Goal: Task Accomplishment & Management: Complete application form

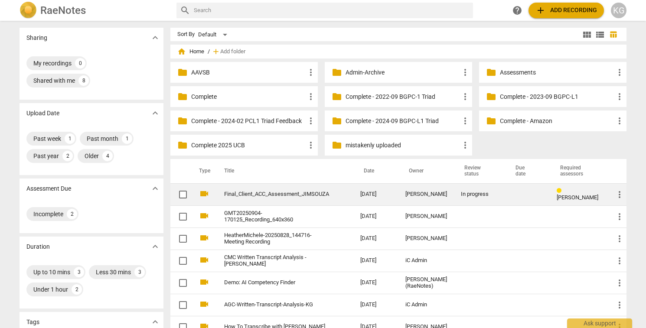
click at [291, 192] on link "Final_Client_ACC_Assessment_JIMSOUZA" at bounding box center [276, 194] width 105 height 7
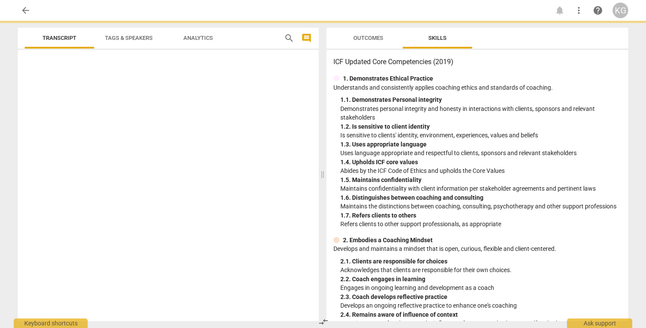
click at [291, 192] on div at bounding box center [168, 187] width 301 height 268
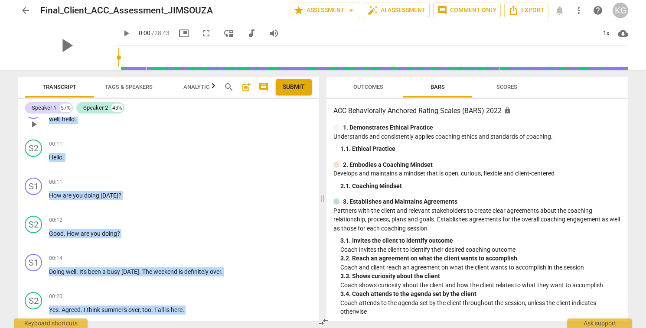
scroll to position [18, 0]
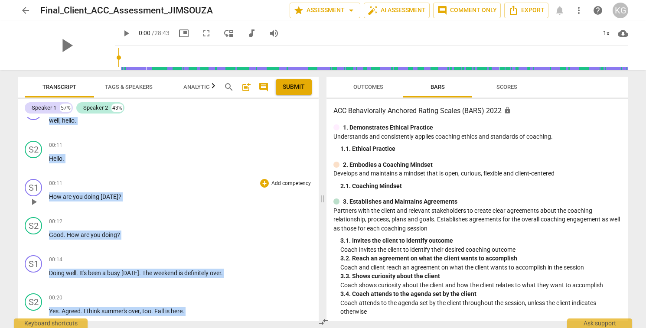
click at [170, 180] on div "00:11 + Add competency keyboard_arrow_right" at bounding box center [180, 183] width 263 height 9
click at [108, 194] on span "[DATE]" at bounding box center [110, 196] width 18 height 7
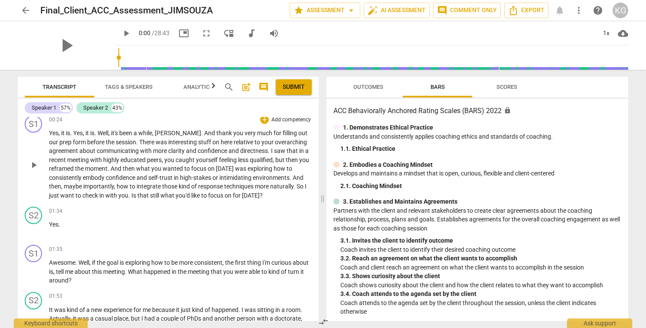
scroll to position [235, 0]
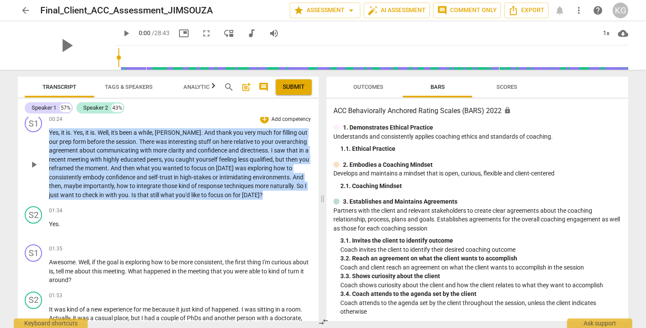
drag, startPoint x: 263, startPoint y: 194, endPoint x: 39, endPoint y: 146, distance: 228.8
click at [39, 146] on div "S1 play_arrow pause 00:24 + Add competency keyboard_arrow_right Yes , it is . Y…" at bounding box center [168, 156] width 301 height 91
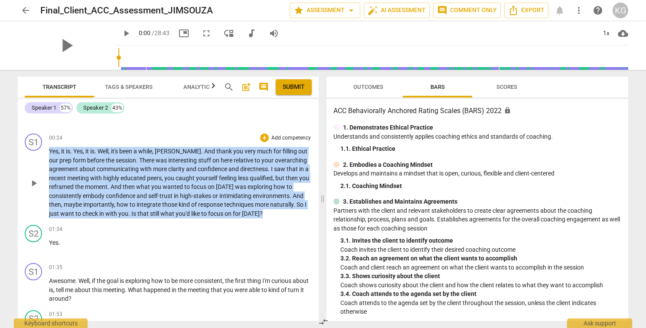
scroll to position [202, 0]
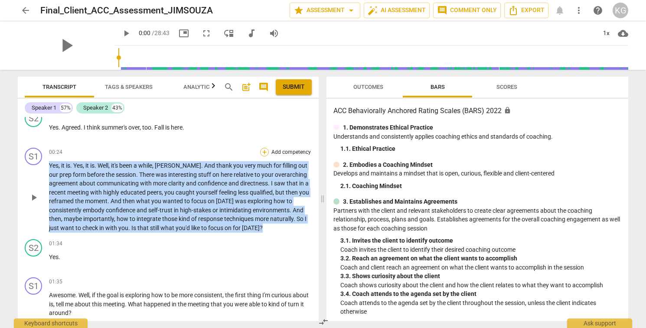
click at [264, 150] on div "+" at bounding box center [264, 152] width 9 height 9
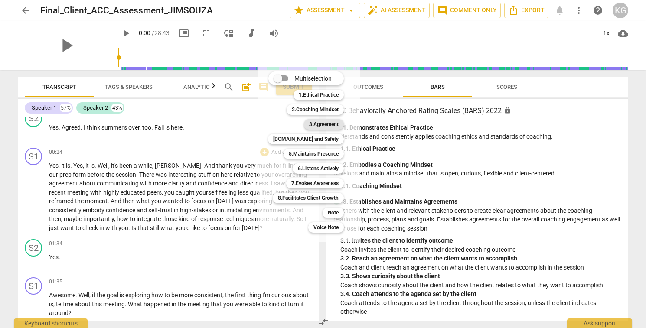
click at [310, 125] on b "3.Agreement" at bounding box center [323, 124] width 29 height 10
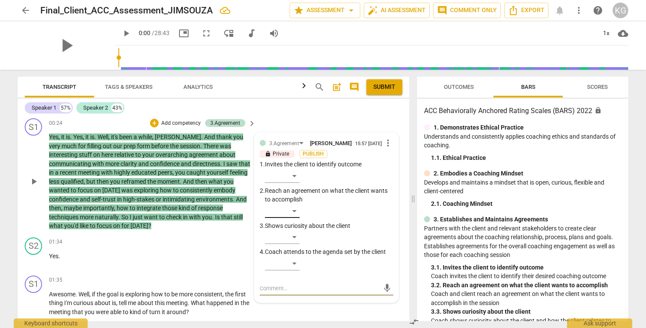
scroll to position [228, 0]
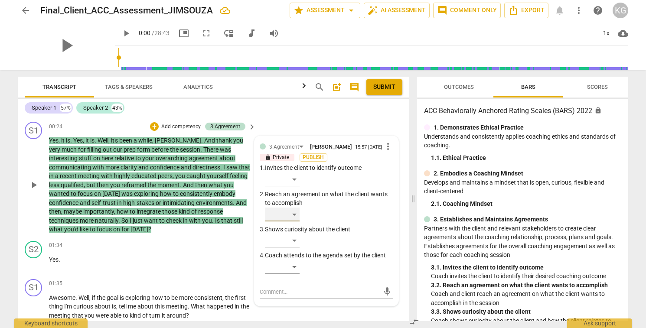
click at [293, 216] on div "​" at bounding box center [282, 215] width 35 height 14
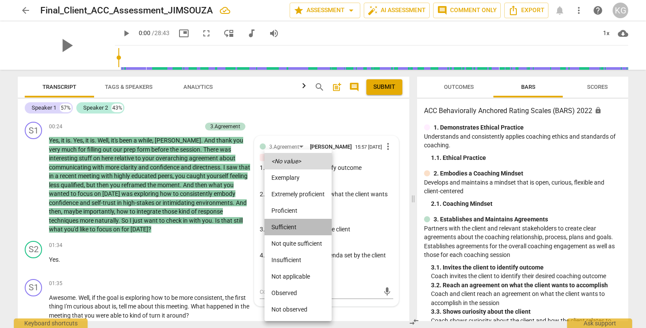
click at [298, 231] on li "Sufficient" at bounding box center [297, 227] width 67 height 16
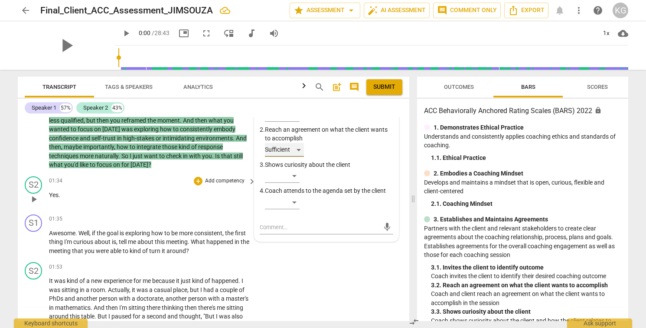
scroll to position [293, 0]
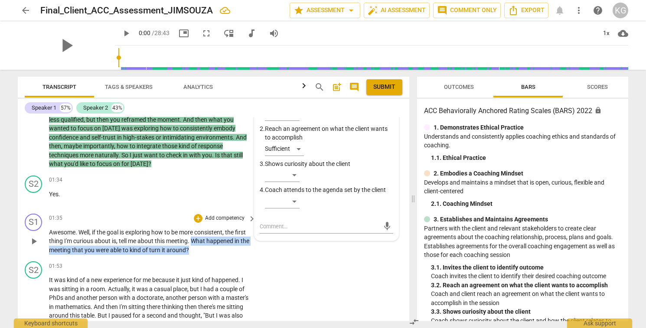
drag, startPoint x: 204, startPoint y: 249, endPoint x: 193, endPoint y: 241, distance: 14.0
click at [193, 241] on p "Awesome . Well , if the goal is exploring how to be more consistent , the first…" at bounding box center [150, 241] width 202 height 27
click at [198, 219] on div "+" at bounding box center [198, 218] width 9 height 9
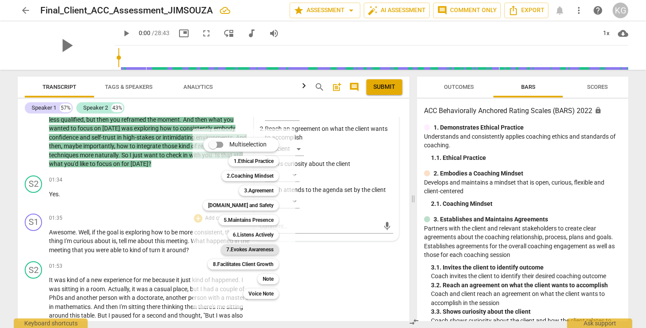
click at [268, 251] on b "7.Evokes Awareness" at bounding box center [249, 250] width 47 height 10
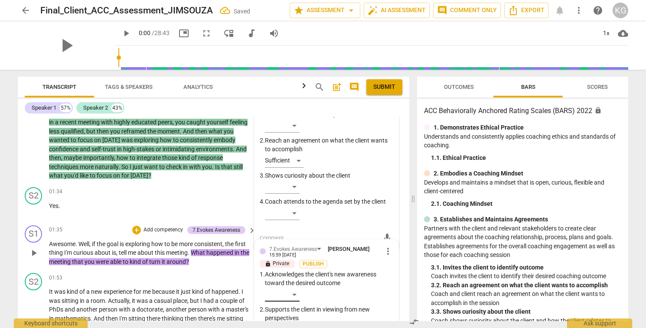
scroll to position [220, 0]
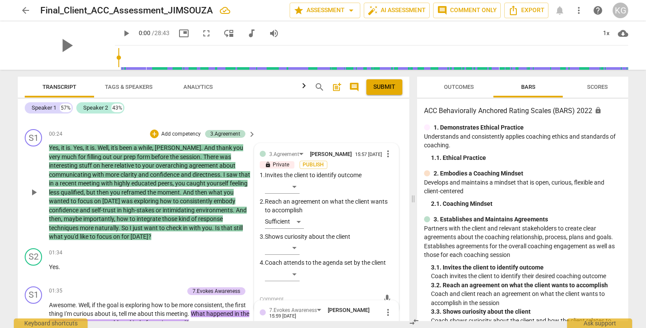
click at [225, 242] on div "S1 play_arrow pause 00:24 + Add competency 3.Agreement keyboard_arrow_right Yes…" at bounding box center [214, 185] width 392 height 119
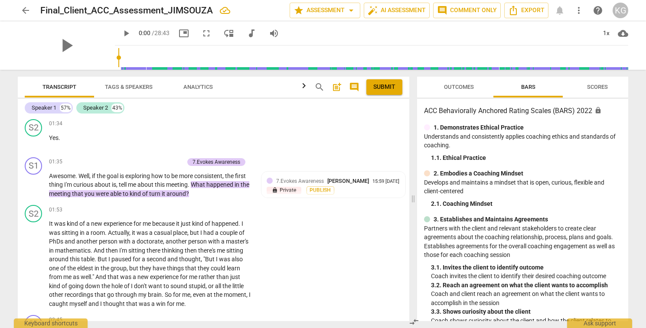
scroll to position [369, 0]
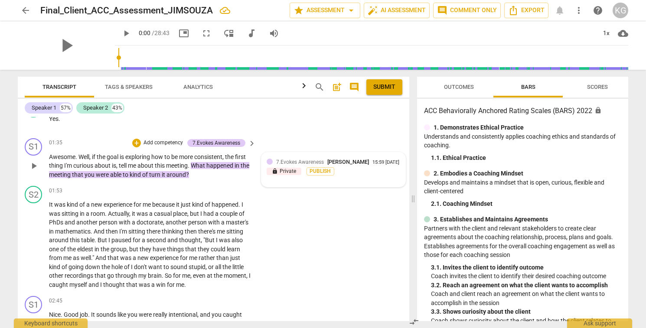
click at [286, 175] on p "lock Private" at bounding box center [284, 172] width 35 height 8
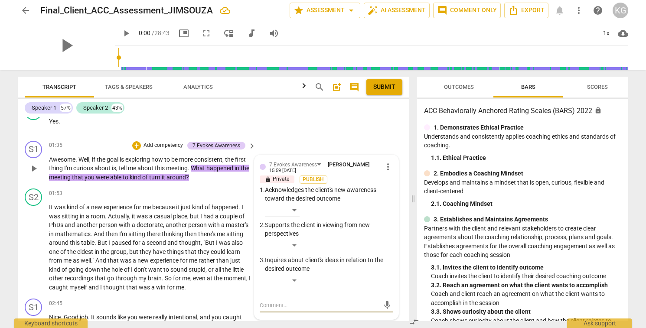
scroll to position [365, 0]
click at [388, 166] on span "more_vert" at bounding box center [388, 168] width 10 height 10
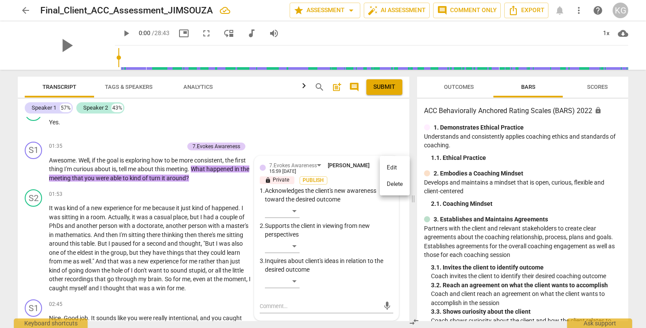
click at [392, 187] on li "Delete" at bounding box center [395, 184] width 30 height 16
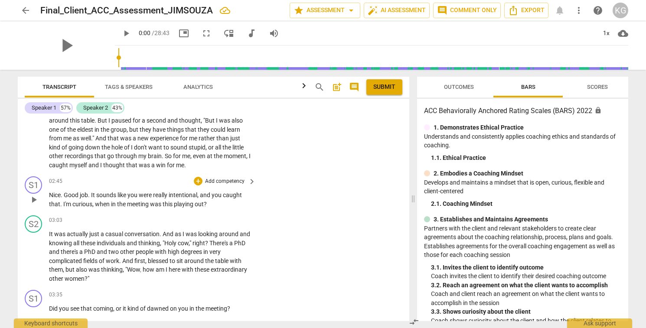
scroll to position [490, 0]
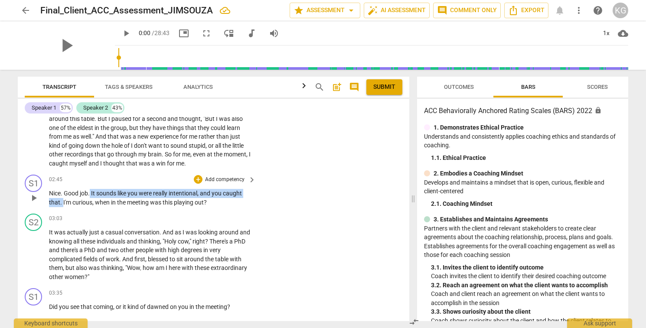
drag, startPoint x: 91, startPoint y: 193, endPoint x: 63, endPoint y: 203, distance: 29.3
click at [63, 203] on p "Nice . Good job . It sounds like you were really intentional , and you caught t…" at bounding box center [150, 198] width 202 height 18
click at [196, 182] on div "+" at bounding box center [198, 179] width 9 height 9
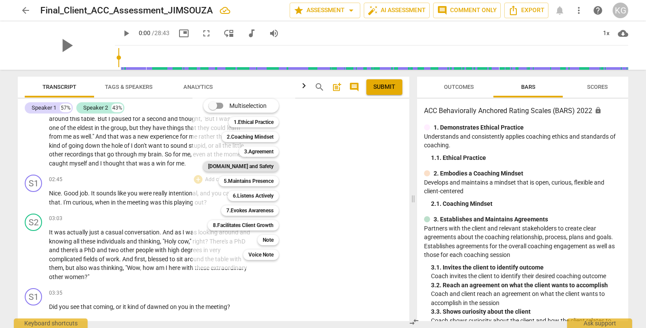
click at [261, 170] on b "[DOMAIN_NAME] and Safety" at bounding box center [240, 166] width 65 height 10
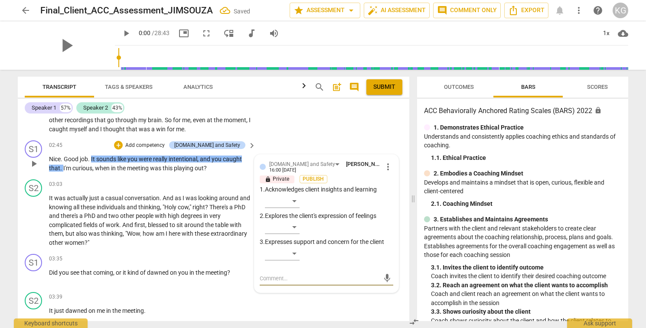
scroll to position [530, 0]
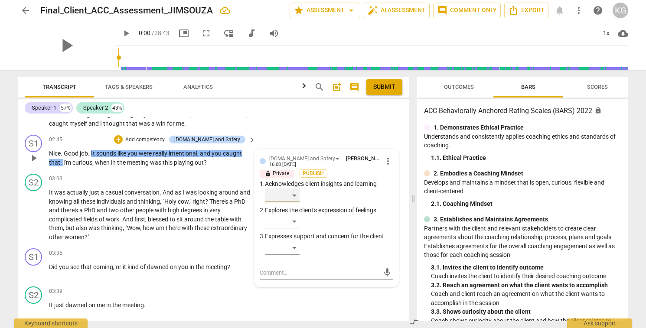
click at [277, 197] on div "​" at bounding box center [282, 196] width 35 height 14
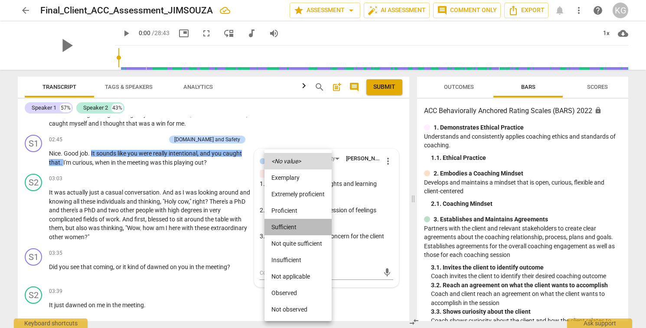
click at [283, 221] on li "Sufficient" at bounding box center [297, 227] width 67 height 16
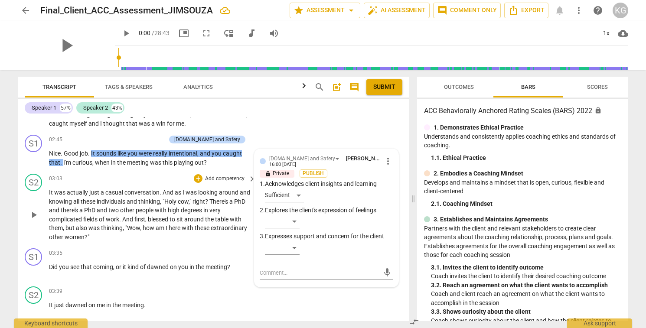
click at [170, 219] on span "blessed" at bounding box center [159, 219] width 22 height 7
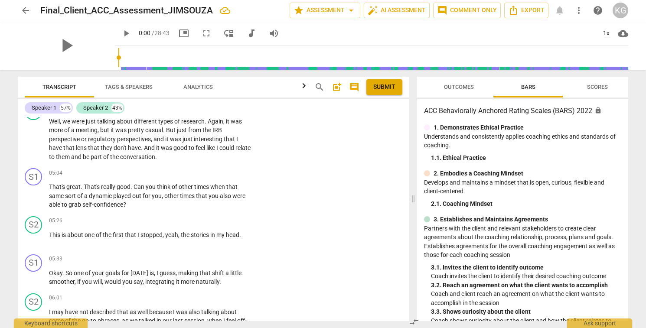
scroll to position [897, 0]
click at [134, 186] on span "Can" at bounding box center [140, 186] width 12 height 7
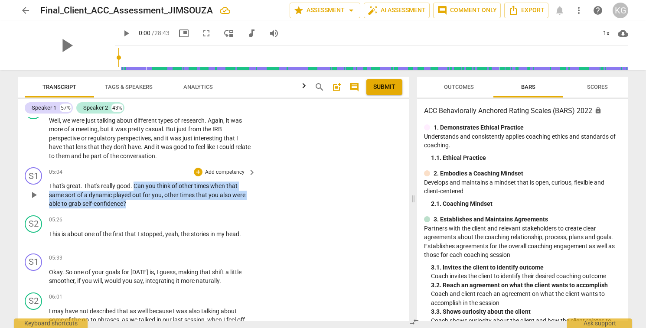
drag, startPoint x: 135, startPoint y: 185, endPoint x: 138, endPoint y: 203, distance: 18.5
click at [138, 203] on p "That's great . That's really good . Can you think of other times when that same…" at bounding box center [150, 195] width 202 height 27
click at [197, 173] on div "+" at bounding box center [198, 172] width 9 height 9
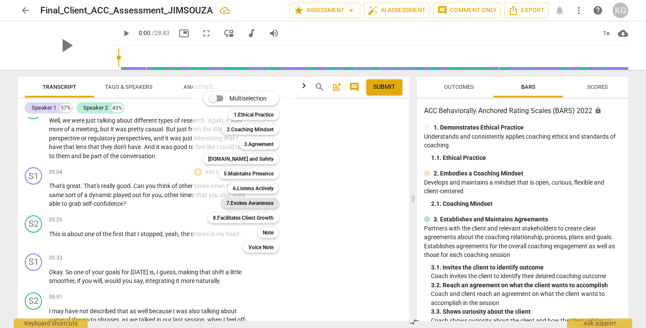
click at [248, 206] on b "7.Evokes Awareness" at bounding box center [249, 203] width 47 height 10
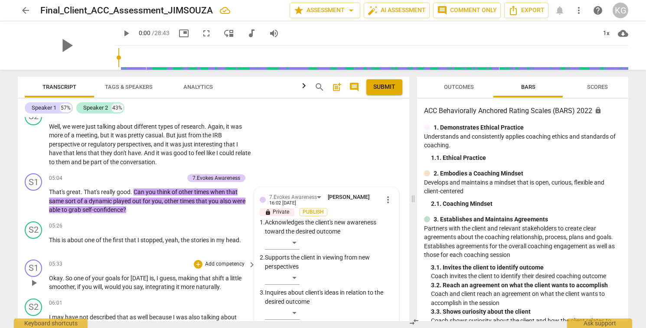
scroll to position [891, 0]
click at [386, 198] on span "more_vert" at bounding box center [388, 199] width 10 height 10
click at [187, 249] on div at bounding box center [323, 164] width 646 height 328
click at [192, 245] on div "05:26 + Add competency keyboard_arrow_right This is about one of the first that…" at bounding box center [153, 236] width 208 height 31
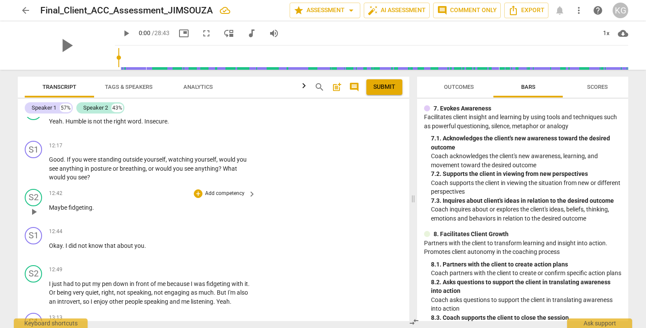
scroll to position [2041, 0]
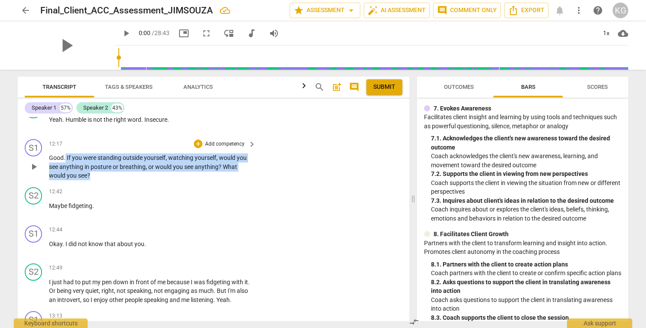
drag, startPoint x: 65, startPoint y: 148, endPoint x: 92, endPoint y: 170, distance: 35.4
click at [92, 170] on p "Good . If you were standing outside yourself , watching yourself , would you se…" at bounding box center [150, 166] width 202 height 27
click at [199, 140] on div "+" at bounding box center [198, 144] width 9 height 9
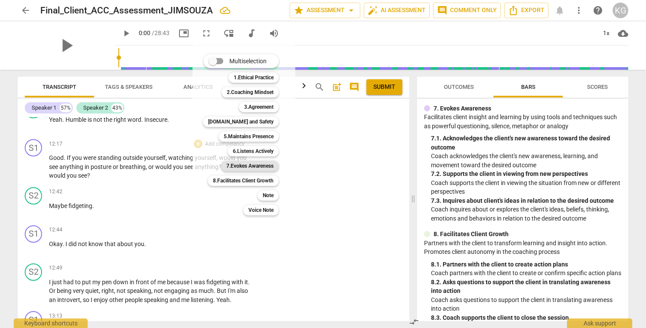
click at [260, 165] on b "7.Evokes Awareness" at bounding box center [249, 166] width 47 height 10
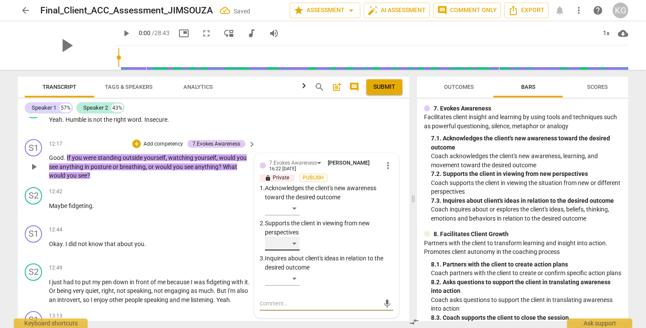
click at [276, 237] on div "​" at bounding box center [282, 244] width 35 height 14
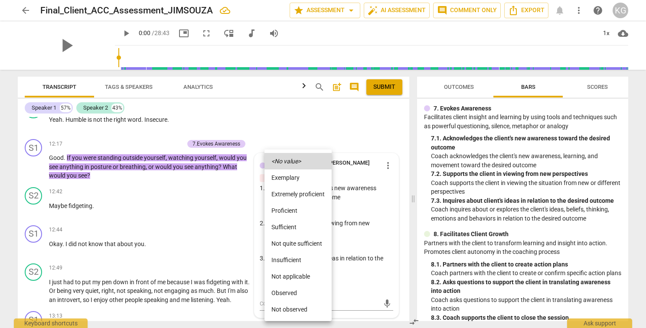
click at [291, 215] on li "Proficient" at bounding box center [297, 210] width 67 height 16
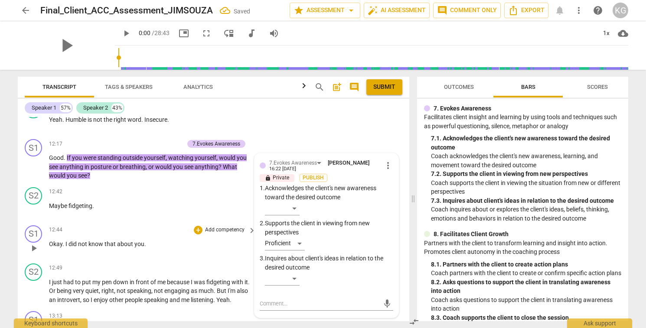
click at [88, 227] on div "12:44 + Add competency keyboard_arrow_right Okay . I did not know that about yo…" at bounding box center [153, 240] width 208 height 31
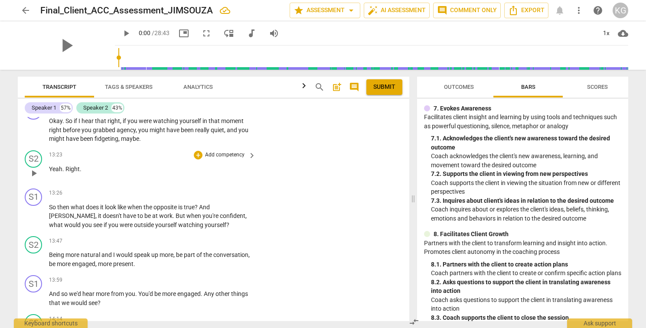
scroll to position [2252, 0]
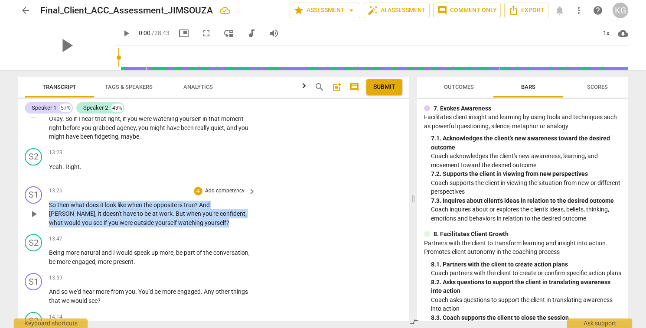
drag, startPoint x: 184, startPoint y: 213, endPoint x: 39, endPoint y: 197, distance: 146.1
click at [39, 197] on div "S1 play_arrow pause 13:26 + Add competency keyboard_arrow_right So then what do…" at bounding box center [214, 207] width 392 height 48
click at [198, 187] on div "+" at bounding box center [198, 191] width 9 height 9
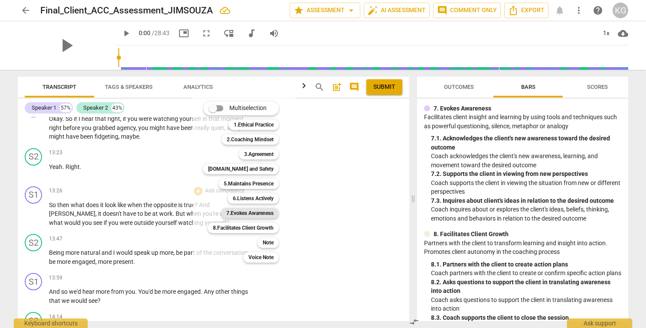
click at [245, 215] on b "7.Evokes Awareness" at bounding box center [249, 213] width 47 height 10
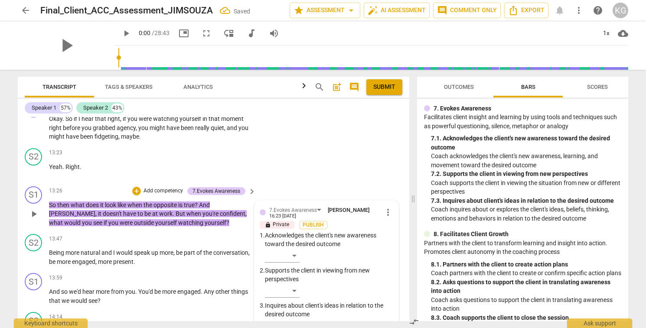
scroll to position [2375, 0]
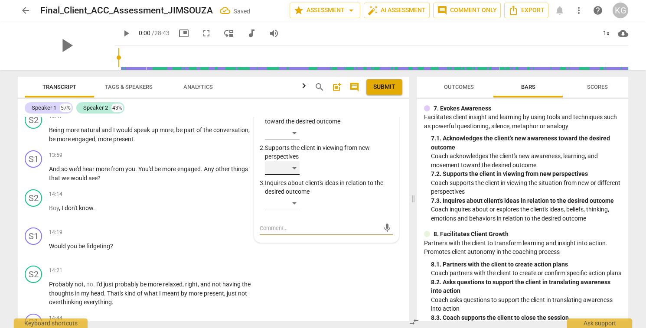
click at [284, 161] on div "​" at bounding box center [282, 168] width 35 height 14
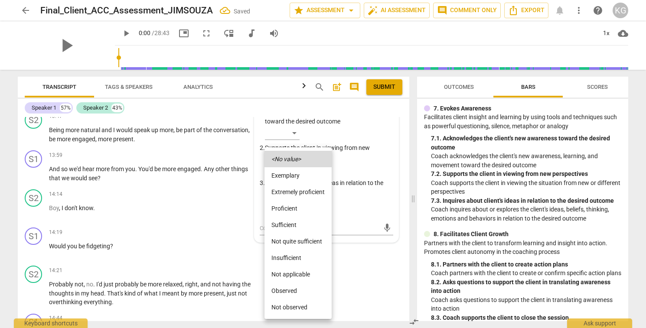
click at [288, 214] on li "Proficient" at bounding box center [297, 208] width 67 height 16
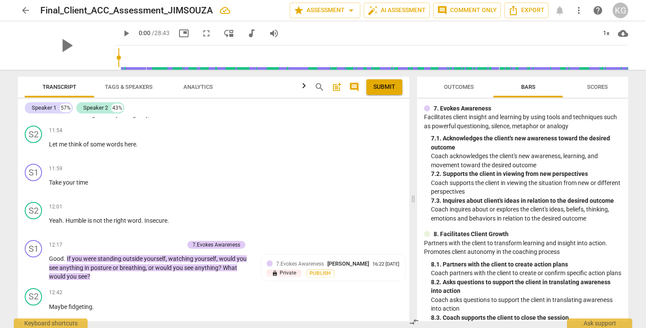
scroll to position [1959, 0]
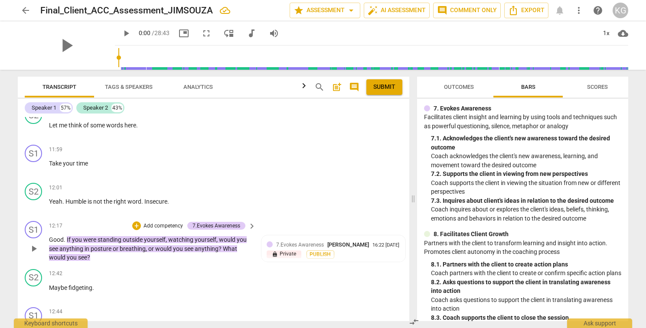
click at [95, 247] on p "Good . If you were standing outside yourself , watching yourself , would you se…" at bounding box center [150, 248] width 202 height 27
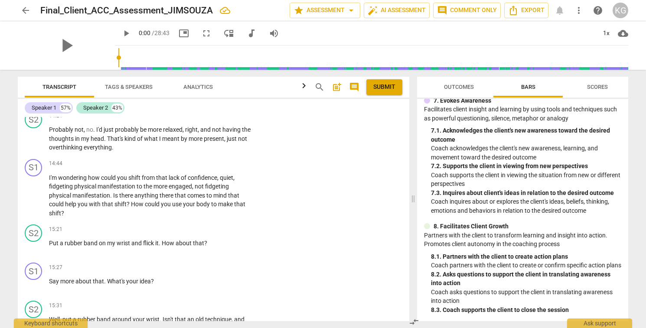
scroll to position [623, 0]
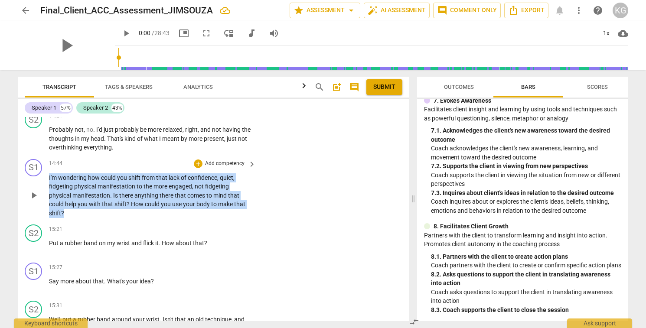
drag, startPoint x: 48, startPoint y: 170, endPoint x: 95, endPoint y: 202, distance: 57.6
click at [95, 202] on div "S1 play_arrow pause 14:44 + Add competency keyboard_arrow_right I'm wondering h…" at bounding box center [214, 189] width 392 height 66
click at [198, 160] on div "+" at bounding box center [198, 164] width 9 height 9
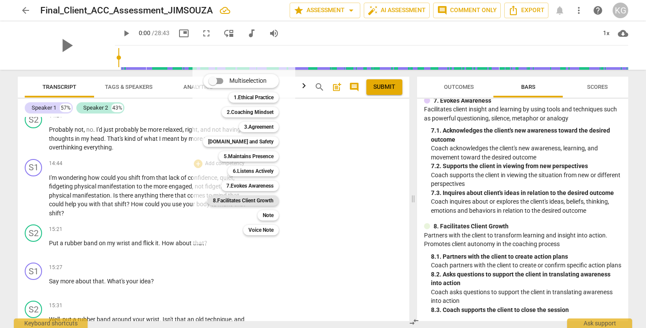
click at [255, 199] on b "8.Facilitates Client Growth" at bounding box center [243, 201] width 61 height 10
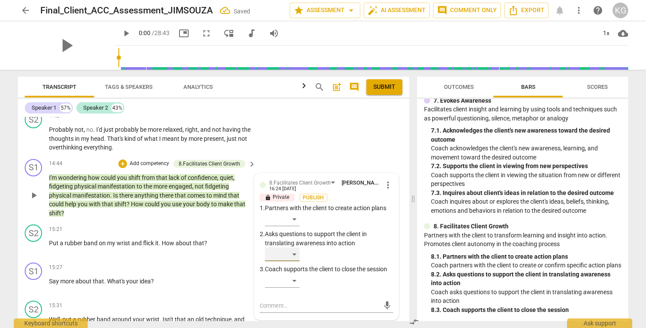
click at [282, 248] on div "​" at bounding box center [282, 255] width 35 height 14
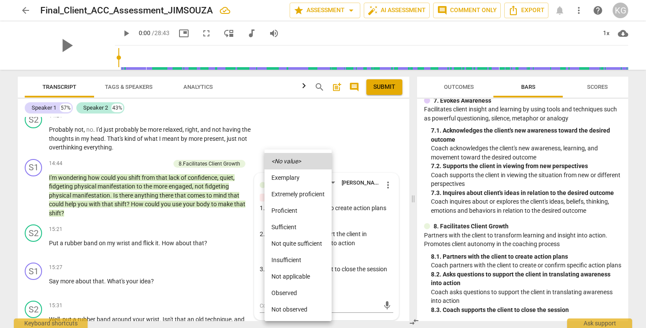
click at [285, 212] on li "Proficient" at bounding box center [297, 210] width 67 height 16
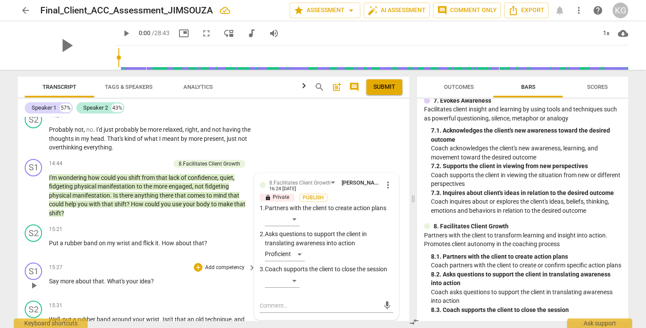
click at [156, 267] on div "15:27 + Add competency keyboard_arrow_right Say more about that . What's your i…" at bounding box center [153, 278] width 208 height 31
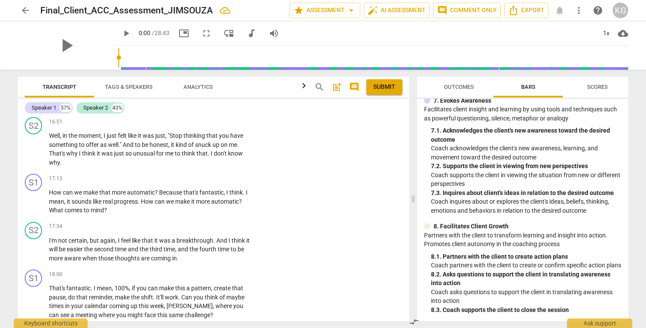
scroll to position [2982, 0]
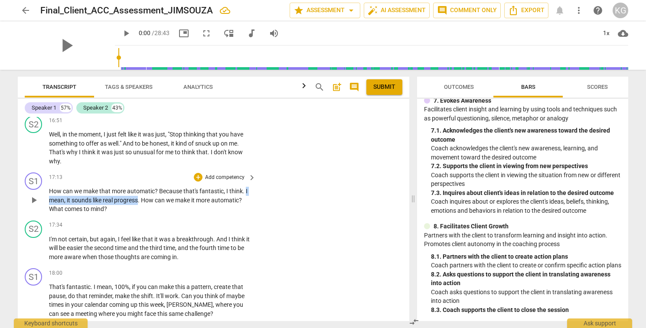
drag, startPoint x: 246, startPoint y: 181, endPoint x: 159, endPoint y: 186, distance: 87.3
click at [140, 193] on p "How can we make that more automatic ? Because that's fantastic , I think . I me…" at bounding box center [150, 200] width 202 height 27
click at [199, 173] on div "+" at bounding box center [198, 177] width 9 height 9
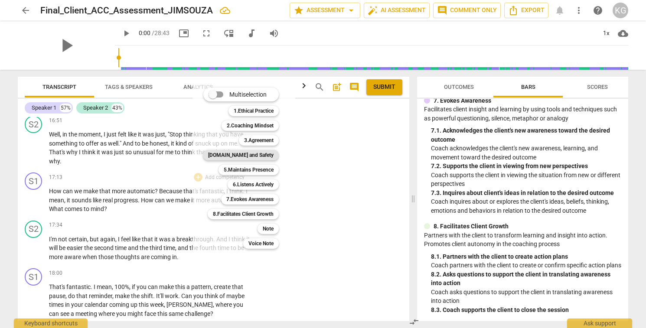
click at [251, 153] on b "[DOMAIN_NAME] and Safety" at bounding box center [240, 155] width 65 height 10
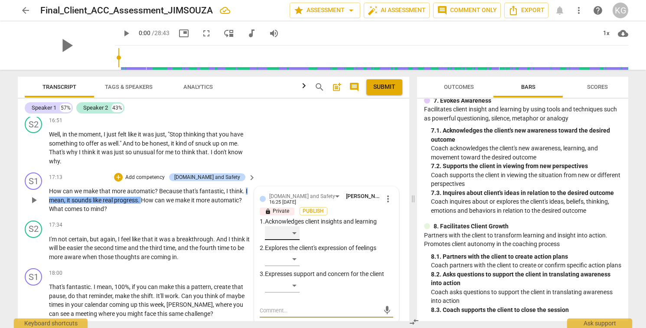
click at [294, 226] on div "​" at bounding box center [282, 233] width 35 height 14
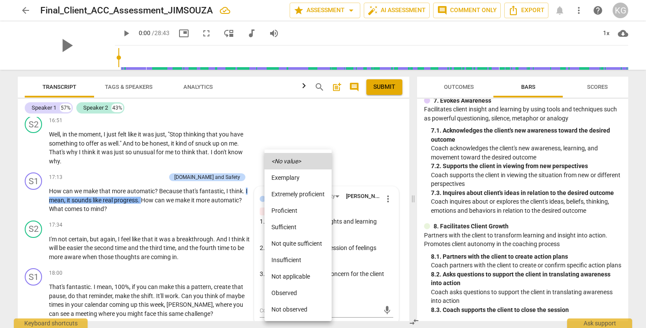
click at [295, 212] on li "Proficient" at bounding box center [297, 210] width 67 height 16
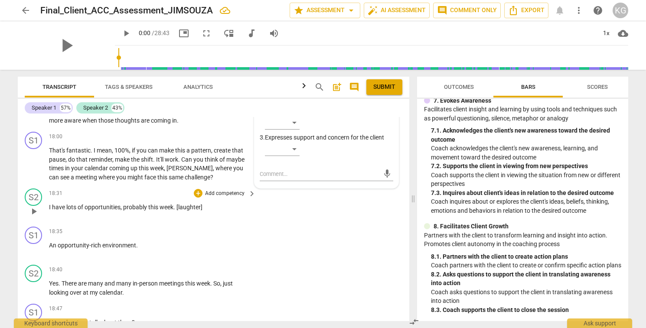
scroll to position [3121, 0]
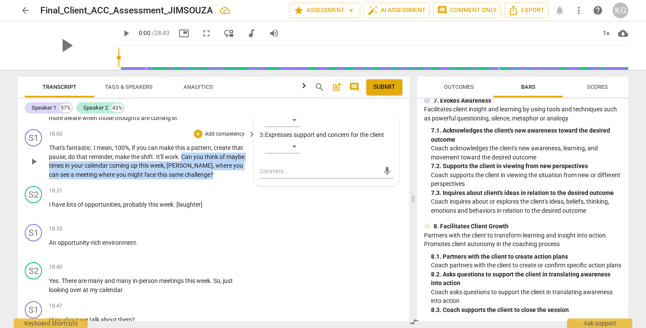
drag, startPoint x: 183, startPoint y: 146, endPoint x: 190, endPoint y: 166, distance: 21.8
click at [190, 166] on p "That's fantastic . I mean , 100% , if you can make this a pattern , create that…" at bounding box center [150, 162] width 202 height 36
click at [199, 130] on div "+" at bounding box center [198, 134] width 9 height 9
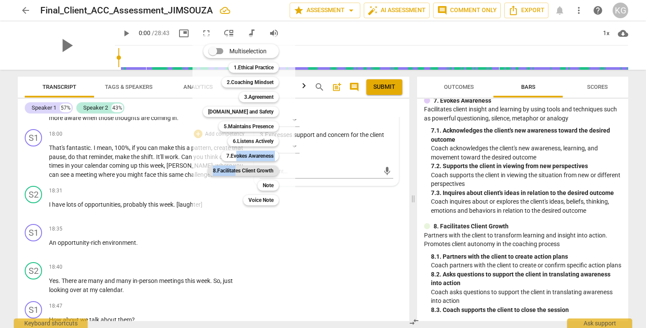
drag, startPoint x: 236, startPoint y: 157, endPoint x: 236, endPoint y: 171, distance: 14.3
click at [236, 171] on div "Multiselection m 1.Ethical Practice 1 2.Coaching Mindset 2 3.Agreement 3 [DOMAI…" at bounding box center [247, 125] width 96 height 166
click at [236, 171] on b "8.Facilitates Client Growth" at bounding box center [243, 171] width 61 height 10
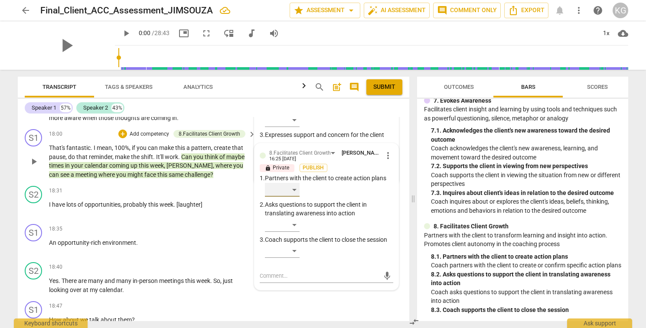
click at [294, 183] on div "​" at bounding box center [282, 190] width 35 height 14
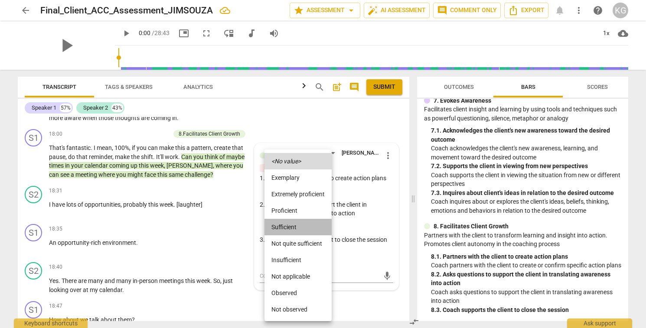
click at [295, 225] on li "Sufficient" at bounding box center [297, 227] width 67 height 16
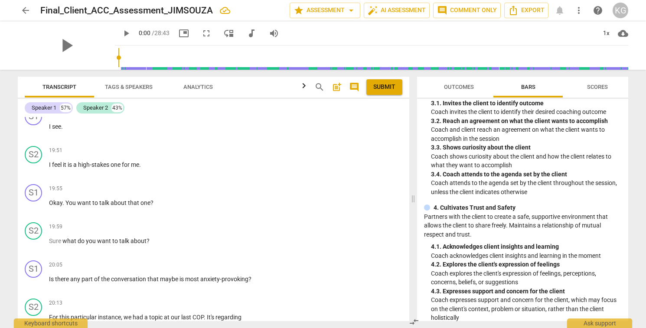
scroll to position [157, 0]
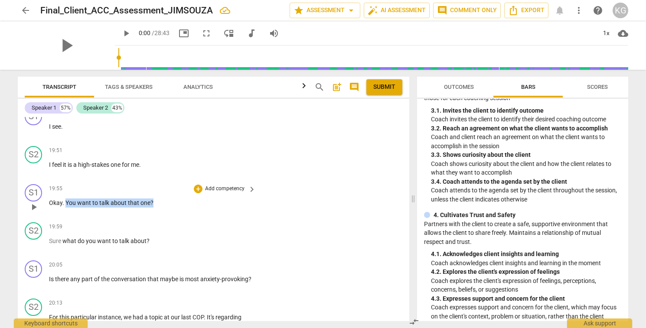
drag, startPoint x: 65, startPoint y: 195, endPoint x: 154, endPoint y: 199, distance: 89.0
click at [154, 199] on div "19:55 + Add competency keyboard_arrow_right Okay . You want to talk about that …" at bounding box center [153, 199] width 208 height 31
click at [198, 185] on div "+" at bounding box center [198, 189] width 9 height 9
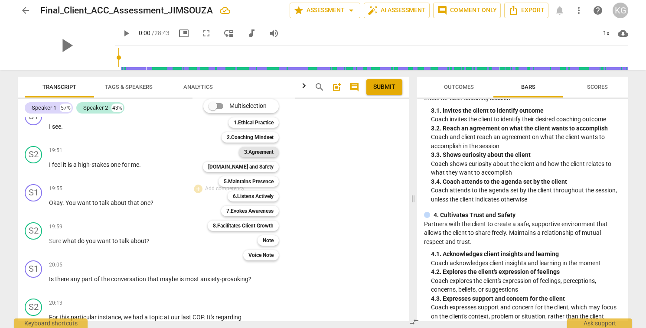
click at [262, 152] on b "3.Agreement" at bounding box center [258, 152] width 29 height 10
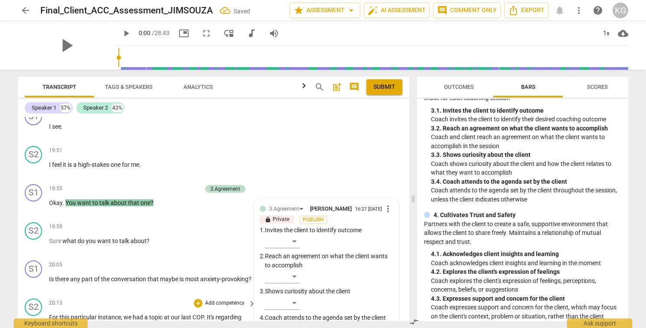
scroll to position [3780, 0]
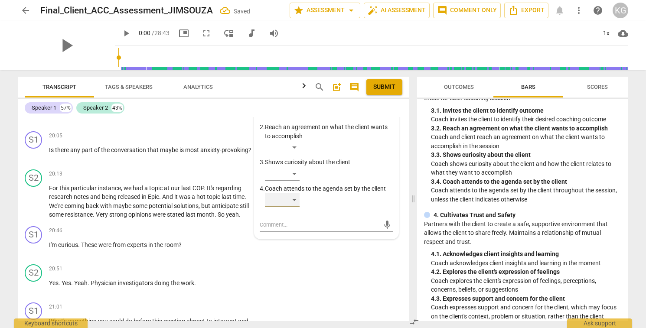
click at [277, 193] on div "​" at bounding box center [282, 200] width 35 height 14
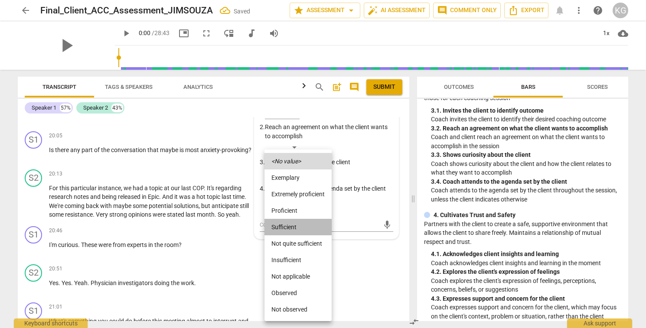
click at [277, 223] on li "Sufficient" at bounding box center [297, 227] width 67 height 16
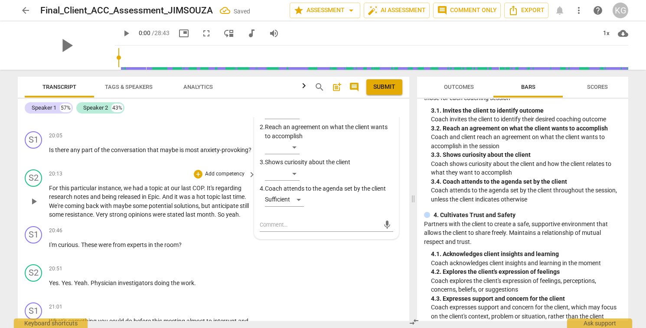
click at [179, 193] on span "it" at bounding box center [176, 196] width 5 height 7
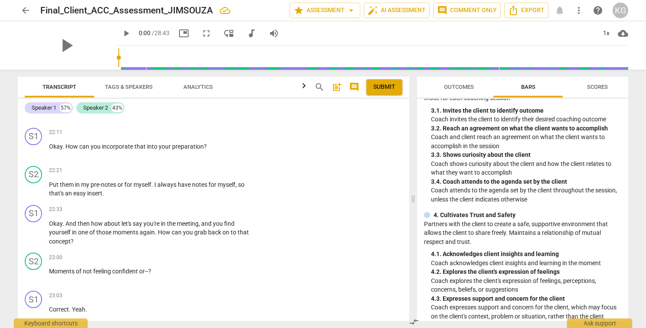
scroll to position [4204, 0]
drag, startPoint x: 66, startPoint y: 146, endPoint x: 209, endPoint y: 147, distance: 142.7
click at [209, 147] on p "Okay . How can you incorporate that into your preparation ?" at bounding box center [150, 145] width 202 height 9
click at [196, 132] on div "+" at bounding box center [198, 131] width 9 height 9
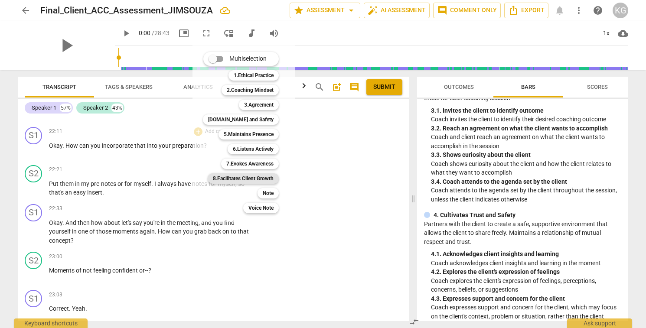
click at [248, 175] on b "8.Facilitates Client Growth" at bounding box center [243, 178] width 61 height 10
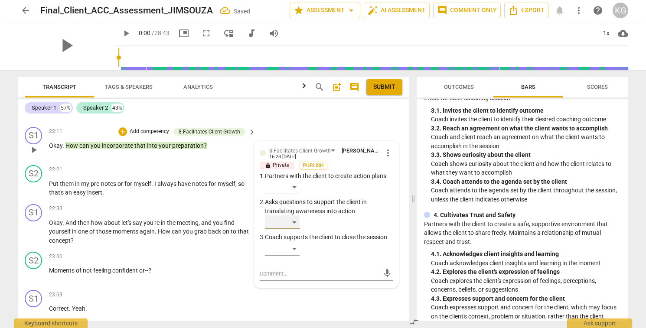
click at [291, 224] on div "​" at bounding box center [282, 222] width 35 height 14
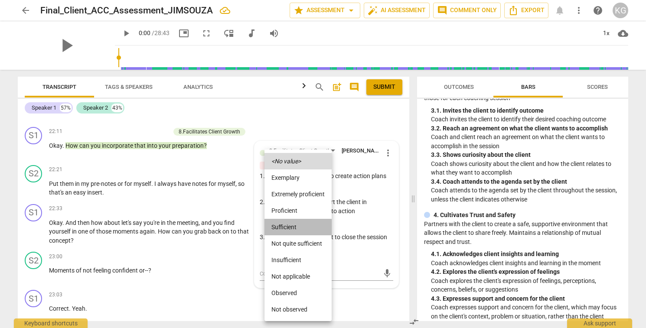
click at [290, 224] on li "Sufficient" at bounding box center [297, 227] width 67 height 16
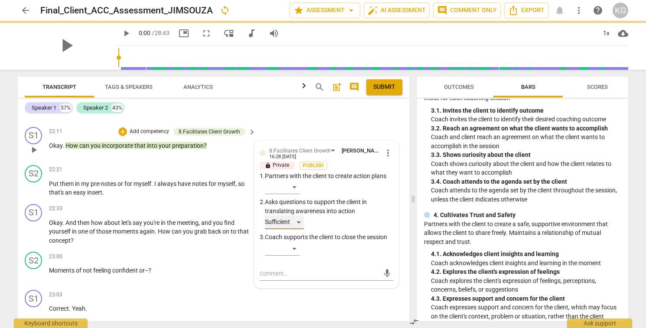
click at [293, 224] on div "Sufficient" at bounding box center [284, 222] width 39 height 14
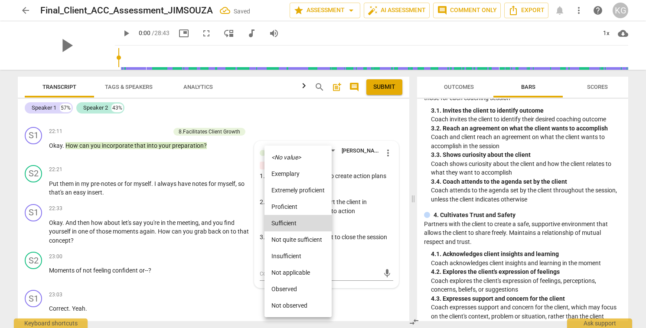
click at [298, 205] on li "Proficient" at bounding box center [297, 207] width 67 height 16
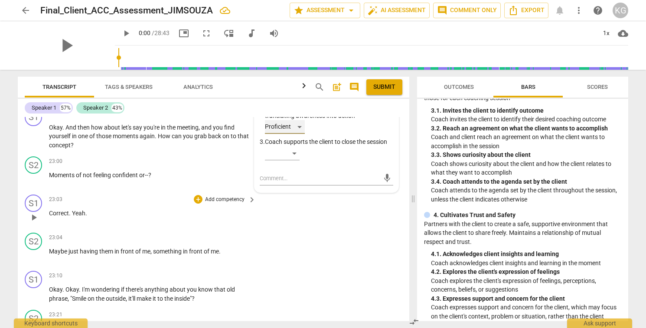
scroll to position [4301, 0]
click at [115, 179] on p "Moments of not feeling confident or-- ?" at bounding box center [150, 174] width 202 height 9
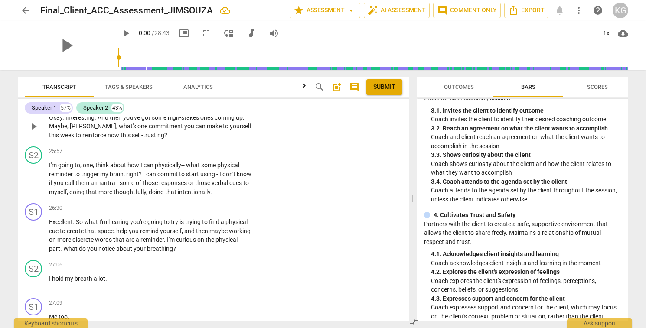
scroll to position [4846, 0]
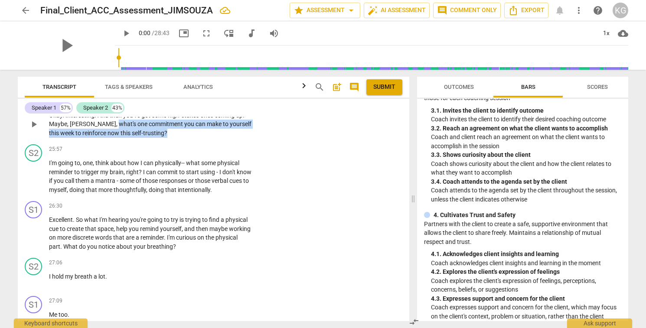
drag, startPoint x: 148, startPoint y: 143, endPoint x: 89, endPoint y: 130, distance: 59.9
click at [89, 130] on p "Okay . Interesting . And then you've got some high-stakes ones coming up . [PER…" at bounding box center [150, 124] width 202 height 27
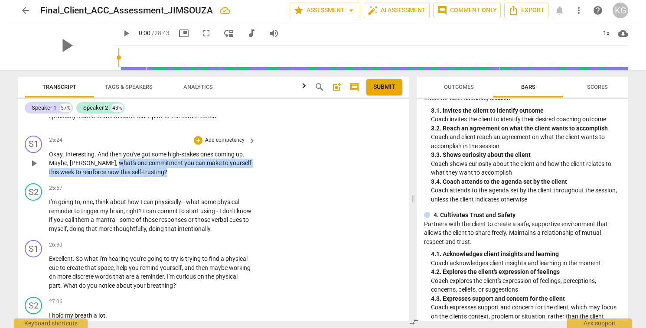
scroll to position [4803, 0]
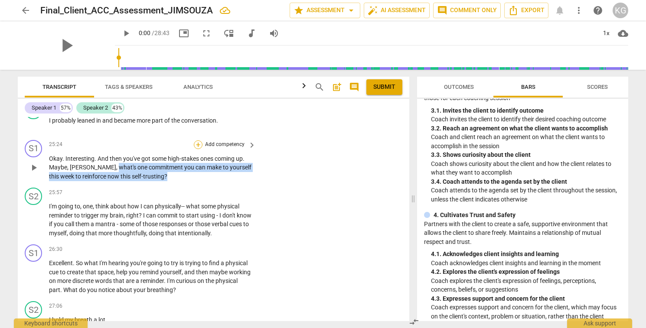
click at [198, 149] on div "+" at bounding box center [198, 144] width 9 height 9
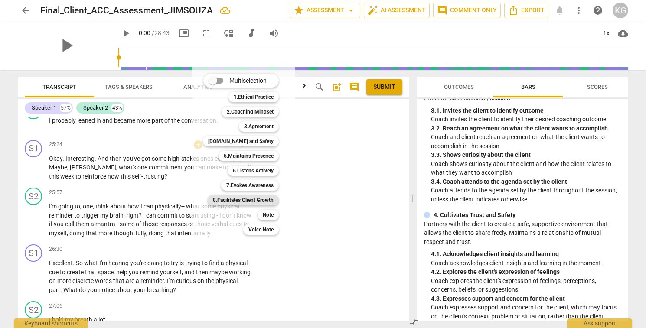
click at [243, 201] on b "8.Facilitates Client Growth" at bounding box center [243, 200] width 61 height 10
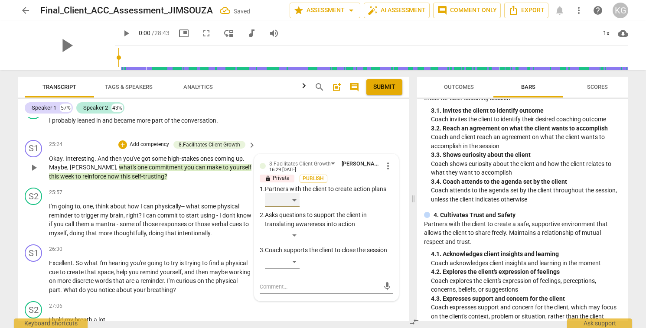
click at [290, 207] on div "​" at bounding box center [282, 200] width 35 height 14
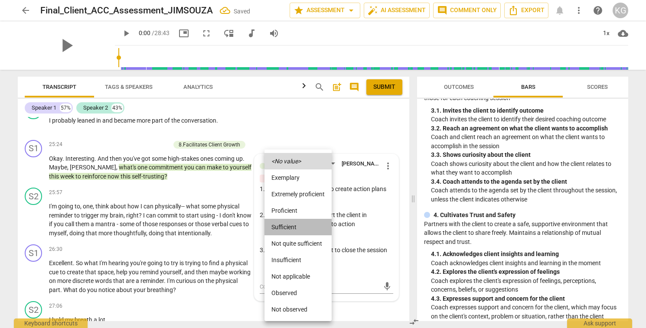
click at [295, 229] on li "Sufficient" at bounding box center [297, 227] width 67 height 16
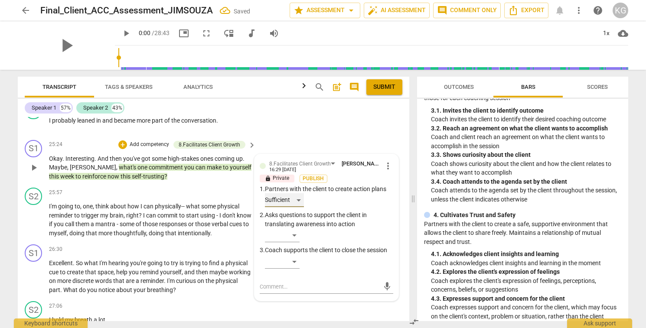
click at [298, 207] on div "Sufficient" at bounding box center [284, 200] width 39 height 14
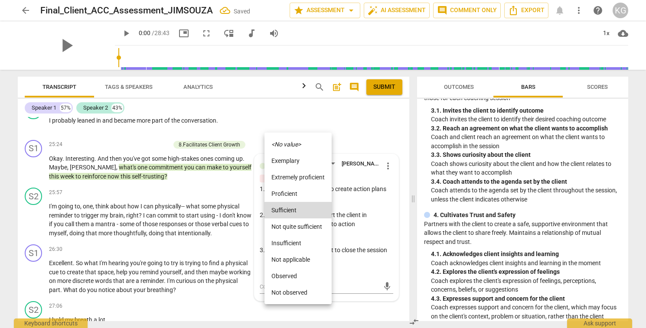
click at [293, 191] on li "Proficient" at bounding box center [297, 194] width 67 height 16
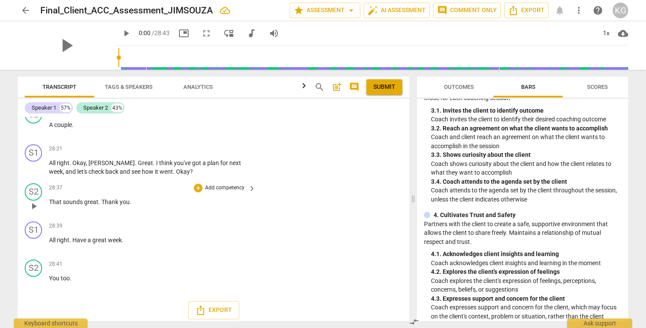
scroll to position [5267, 0]
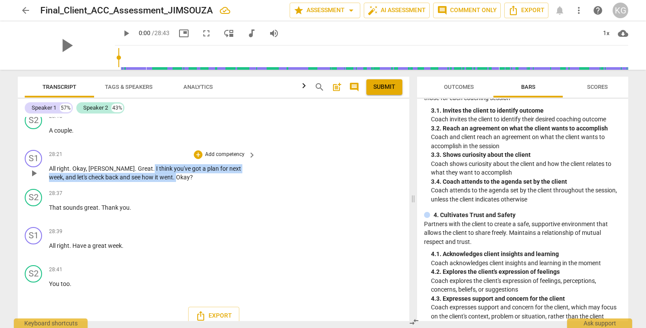
drag, startPoint x: 123, startPoint y: 175, endPoint x: 151, endPoint y: 184, distance: 29.8
click at [151, 182] on p "All right . [PERSON_NAME] . Great . I think you've got a plan for next week , a…" at bounding box center [150, 173] width 202 height 18
click at [197, 159] on div "+" at bounding box center [198, 154] width 9 height 9
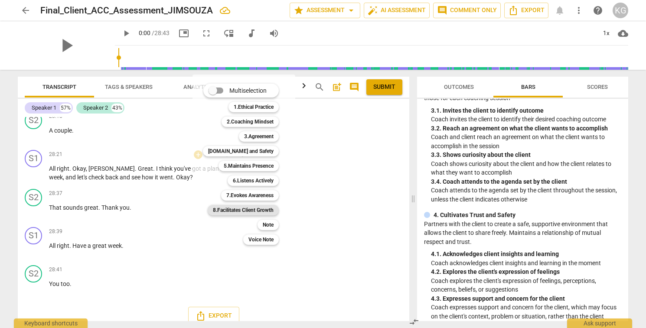
click at [255, 210] on b "8.Facilitates Client Growth" at bounding box center [243, 210] width 61 height 10
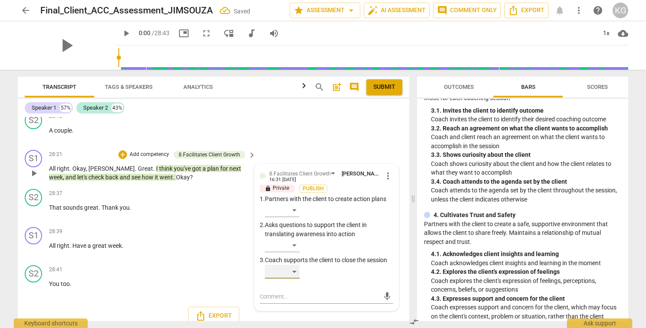
click at [280, 279] on div "​" at bounding box center [282, 272] width 35 height 14
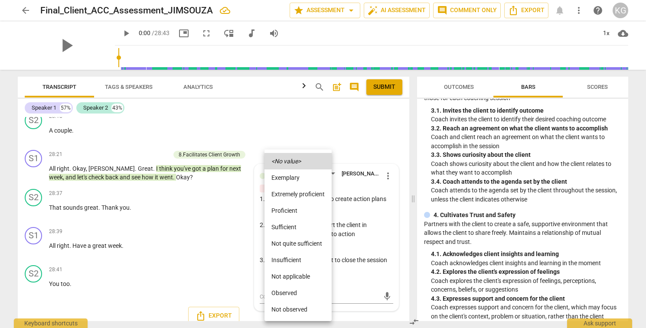
click at [317, 232] on li "Sufficient" at bounding box center [297, 227] width 67 height 16
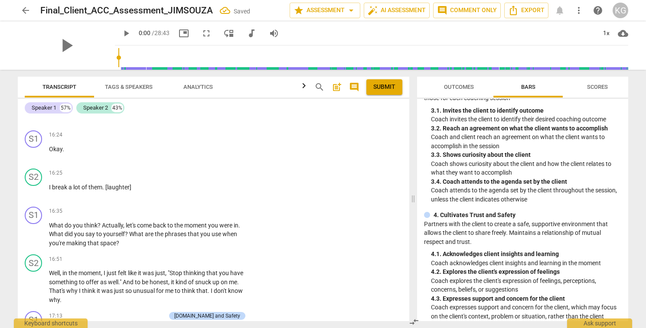
scroll to position [2804, 0]
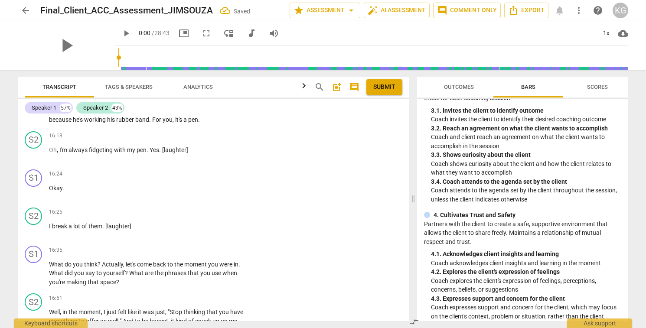
click at [594, 88] on span "Scores" at bounding box center [597, 87] width 21 height 7
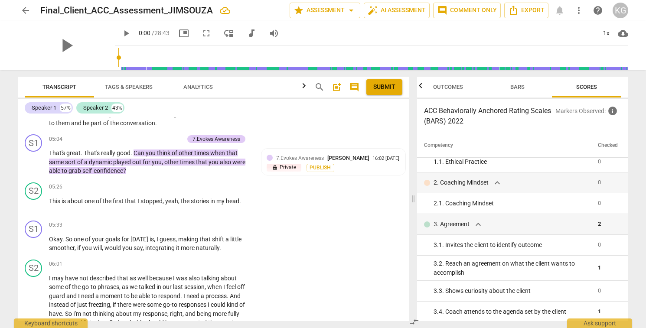
scroll to position [936, 0]
